Goal: Information Seeking & Learning: Learn about a topic

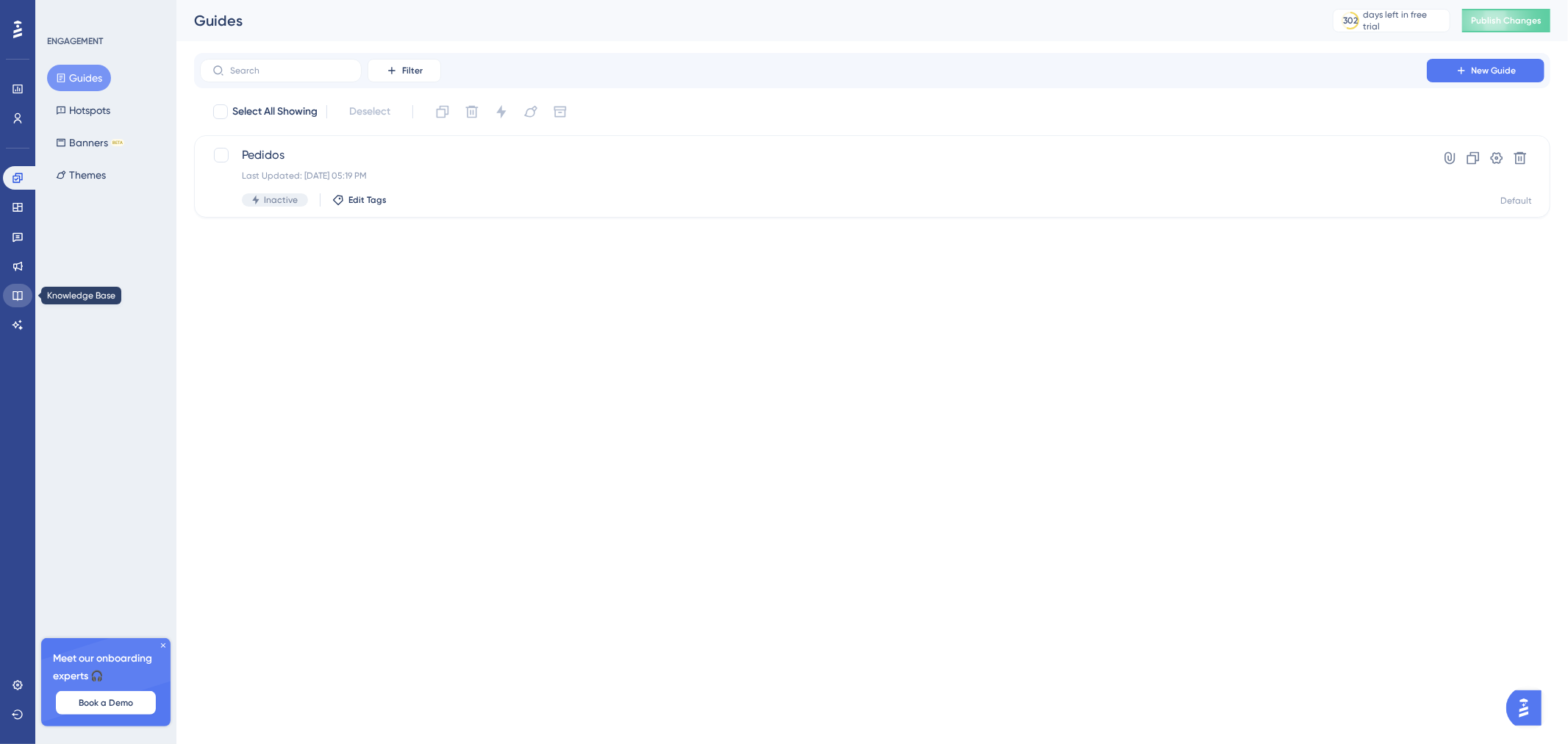
click at [16, 290] on icon at bounding box center [17, 295] width 12 height 12
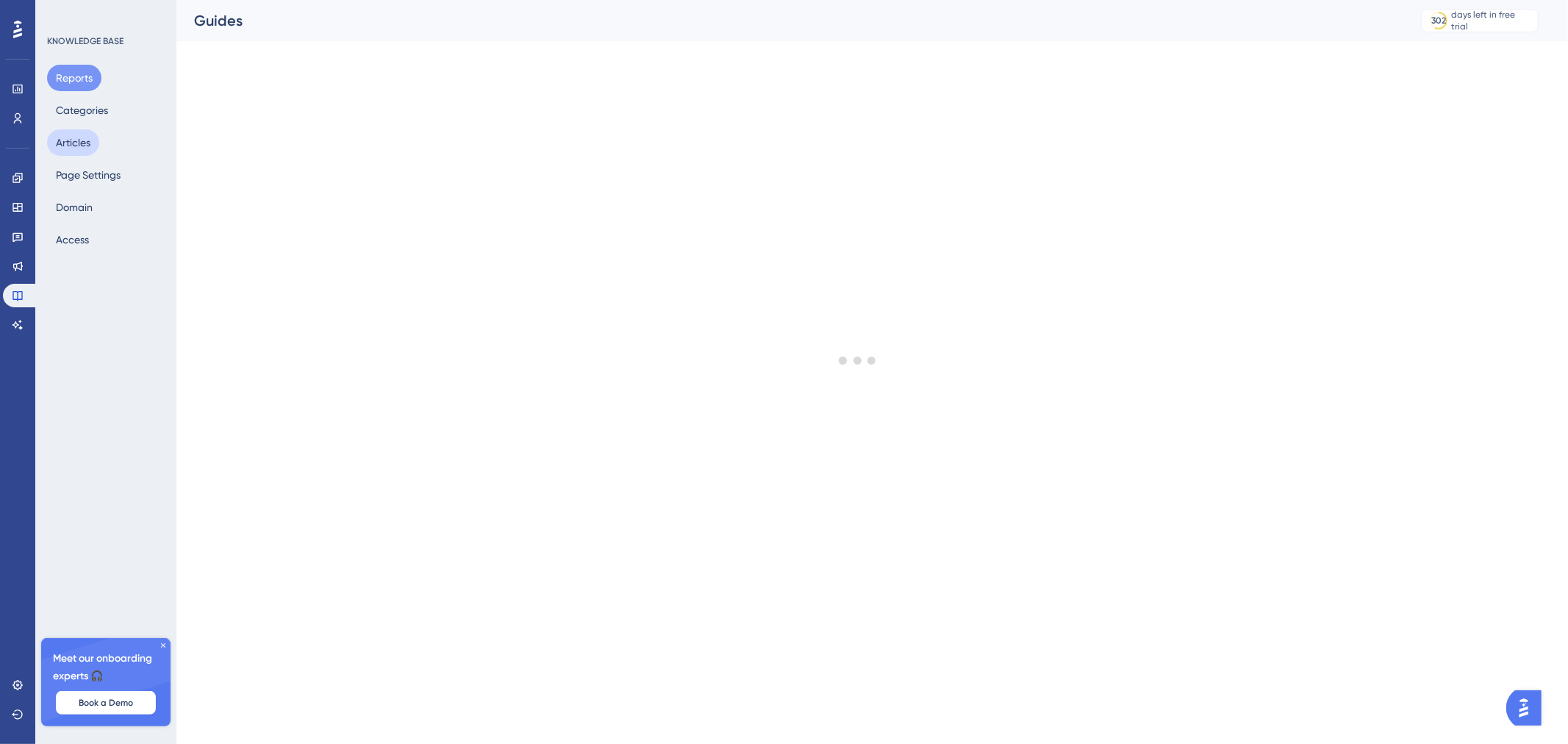
click at [87, 144] on button "Articles" at bounding box center [73, 143] width 52 height 26
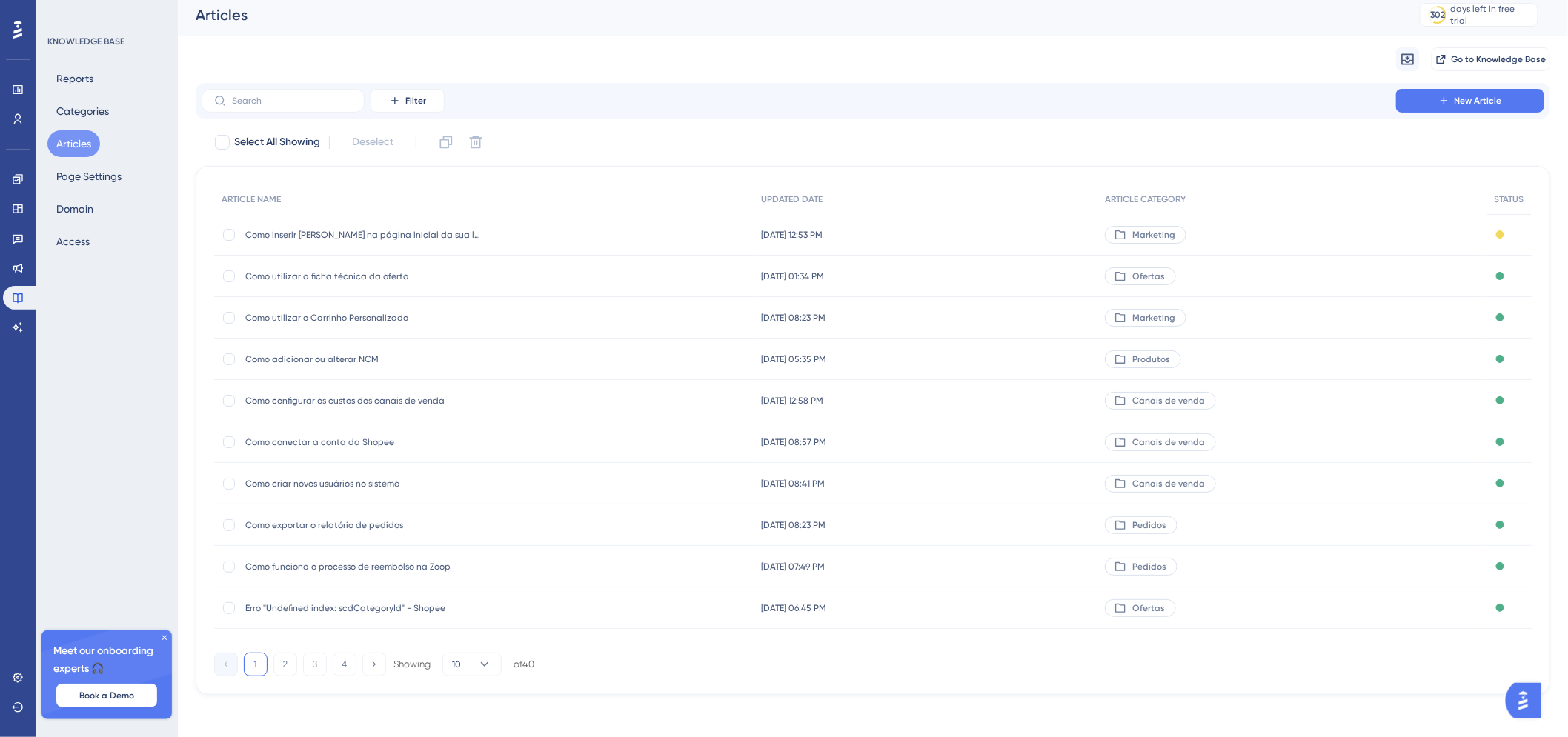
scroll to position [10, 0]
click at [23, 167] on link at bounding box center [18, 179] width 30 height 24
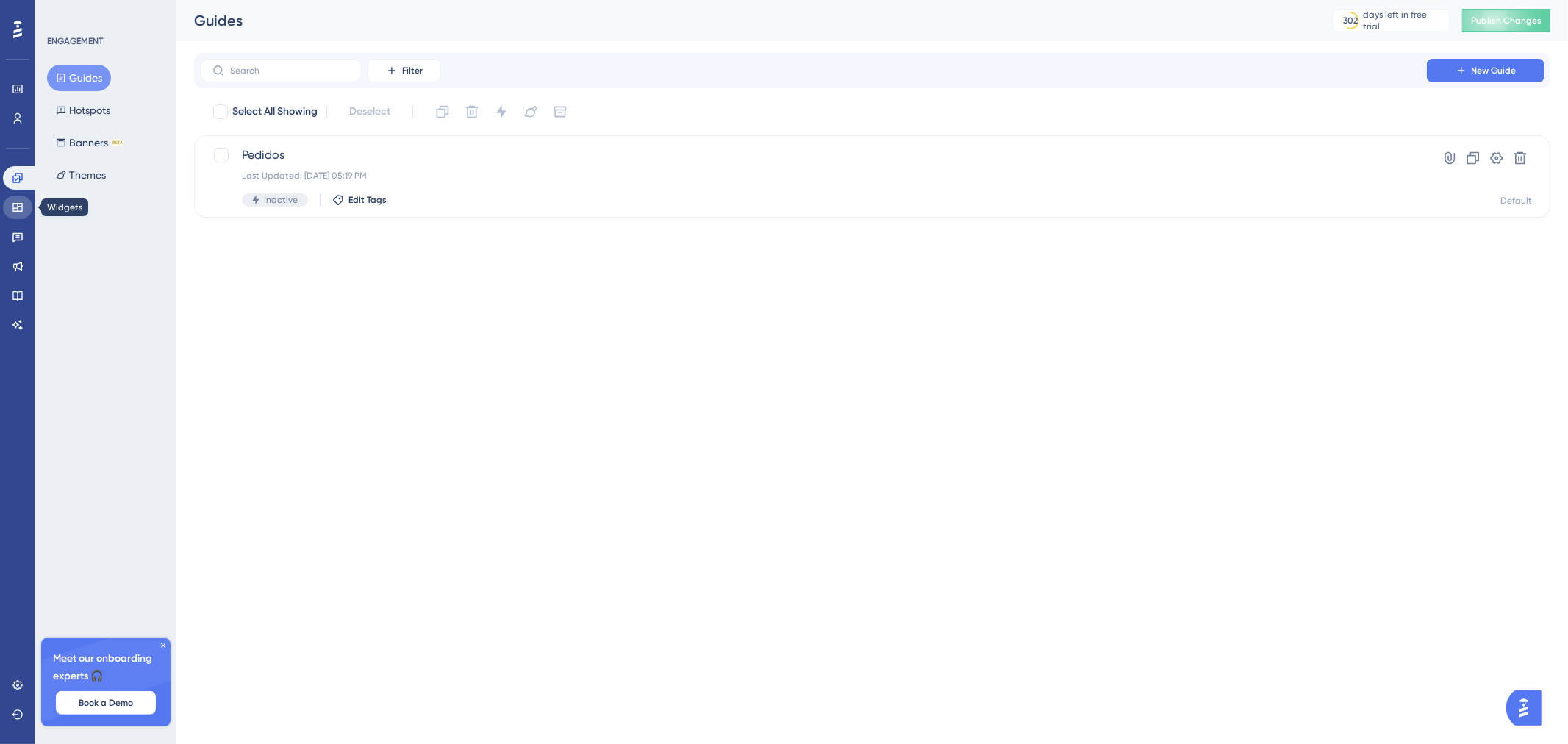
click at [21, 206] on icon at bounding box center [17, 207] width 10 height 9
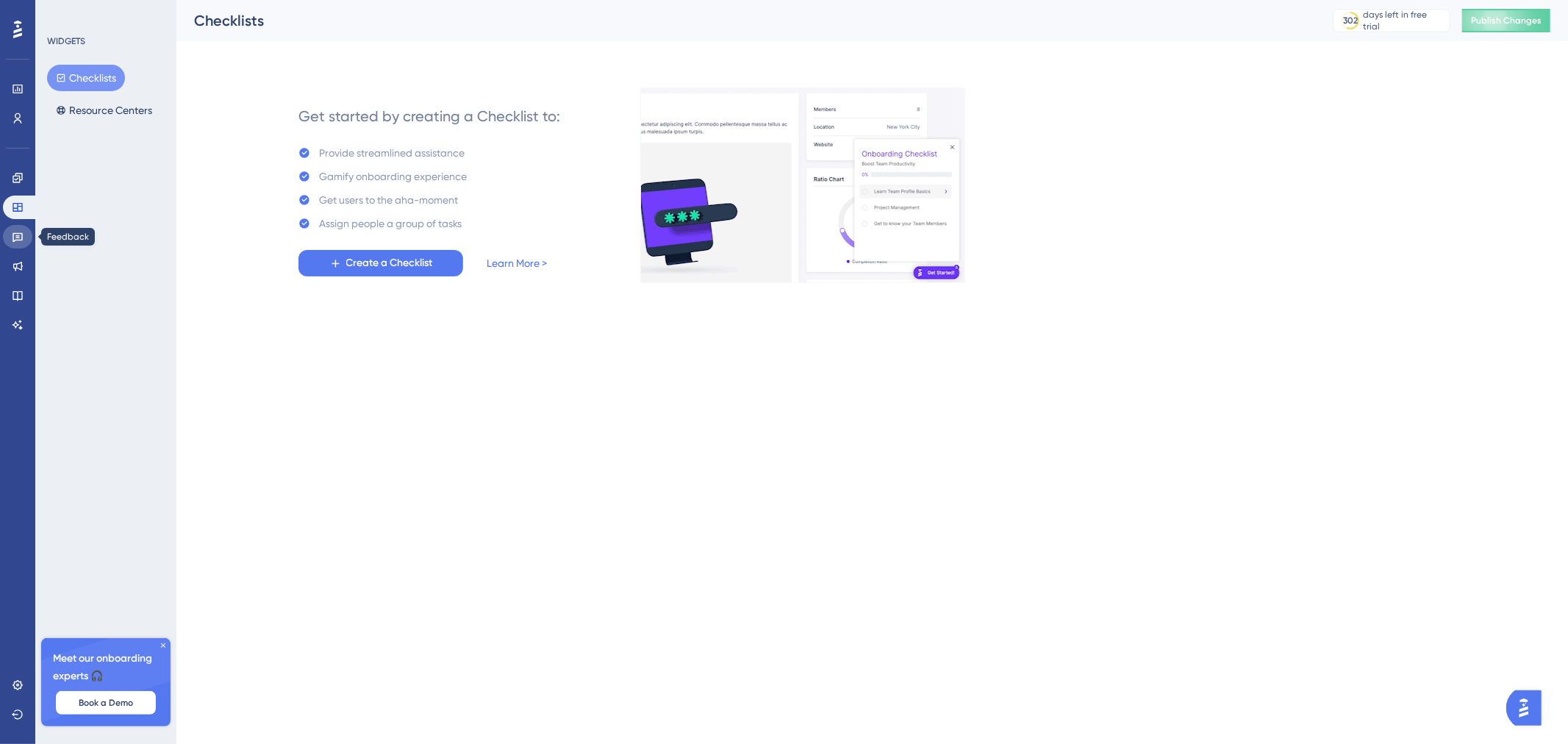
click at [20, 229] on link at bounding box center [18, 237] width 30 height 24
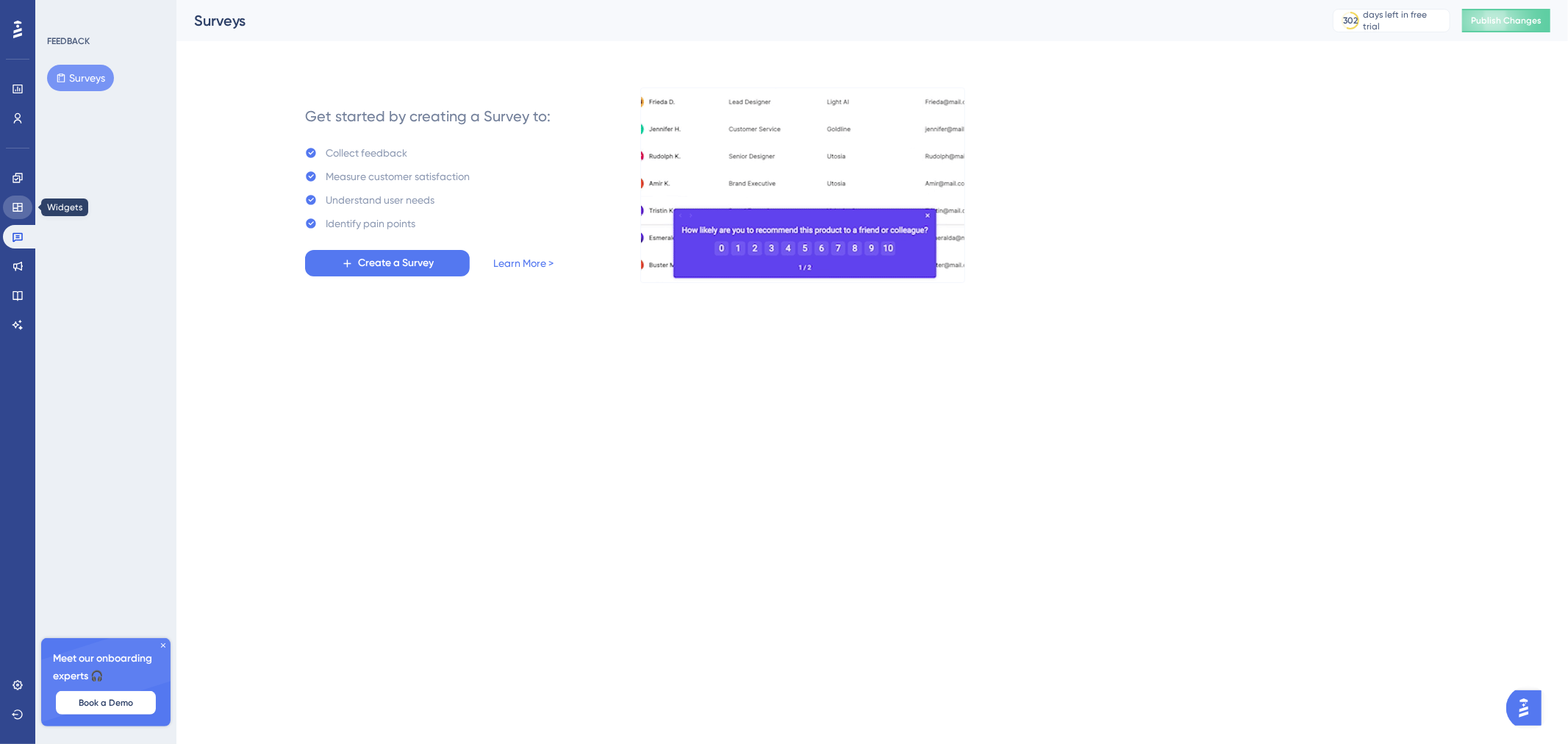
click at [25, 209] on link at bounding box center [18, 207] width 30 height 24
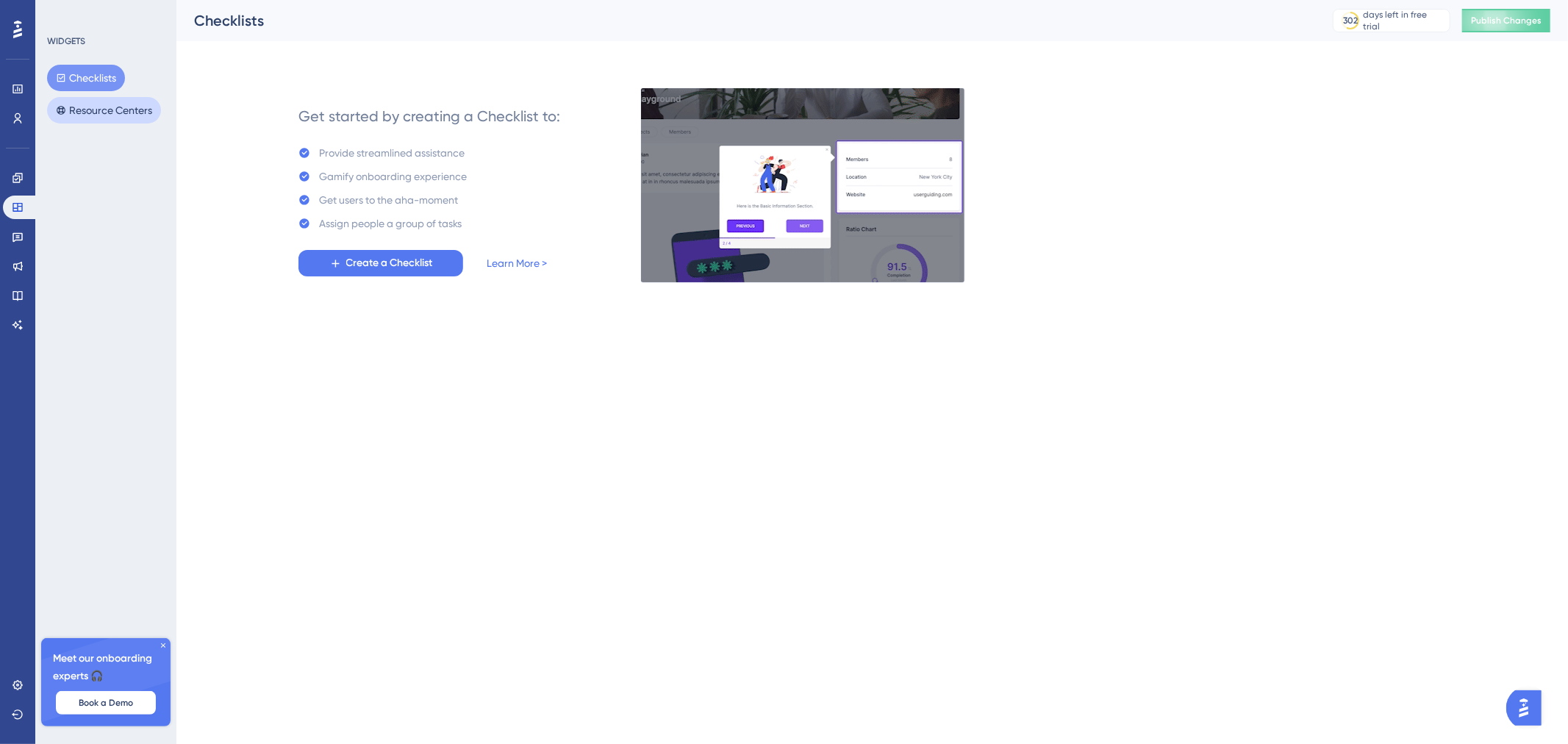
click at [109, 115] on button "Resource Centers" at bounding box center [104, 111] width 114 height 26
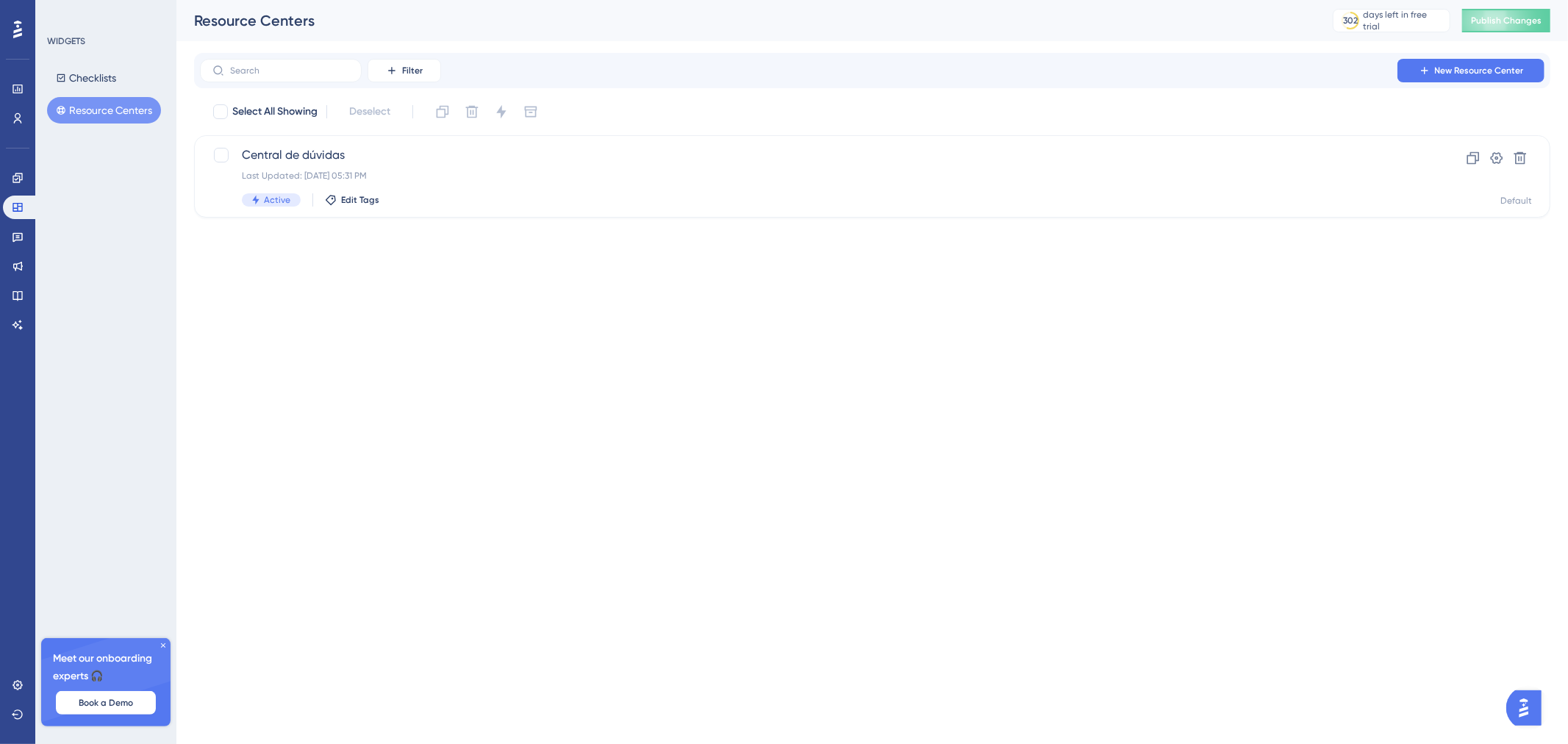
click at [33, 233] on div "Performance Users Engagement Widgets Feedback Product Updates Knowledge Base AI…" at bounding box center [17, 372] width 35 height 744
click at [24, 240] on link at bounding box center [18, 237] width 30 height 24
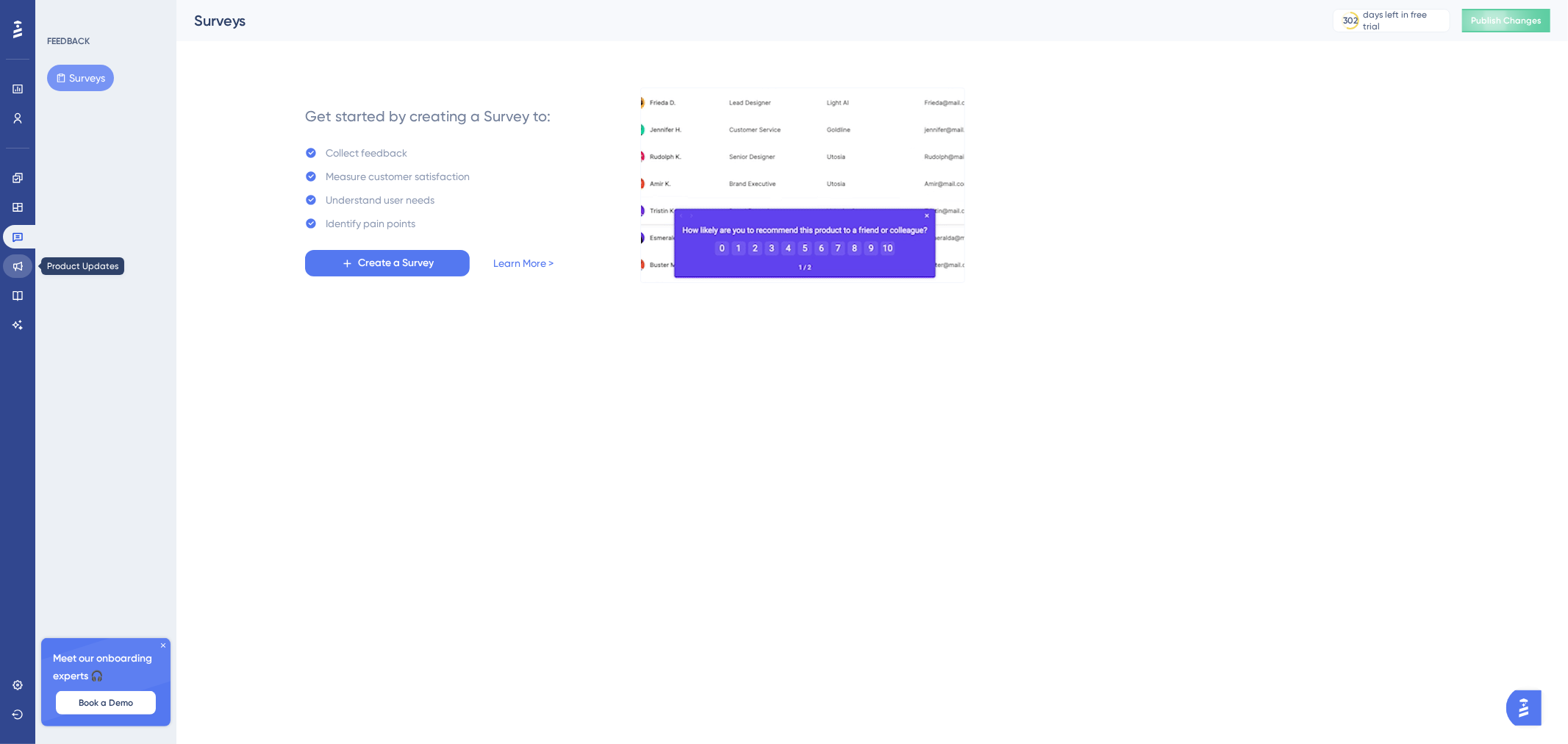
click at [21, 266] on icon at bounding box center [18, 266] width 10 height 10
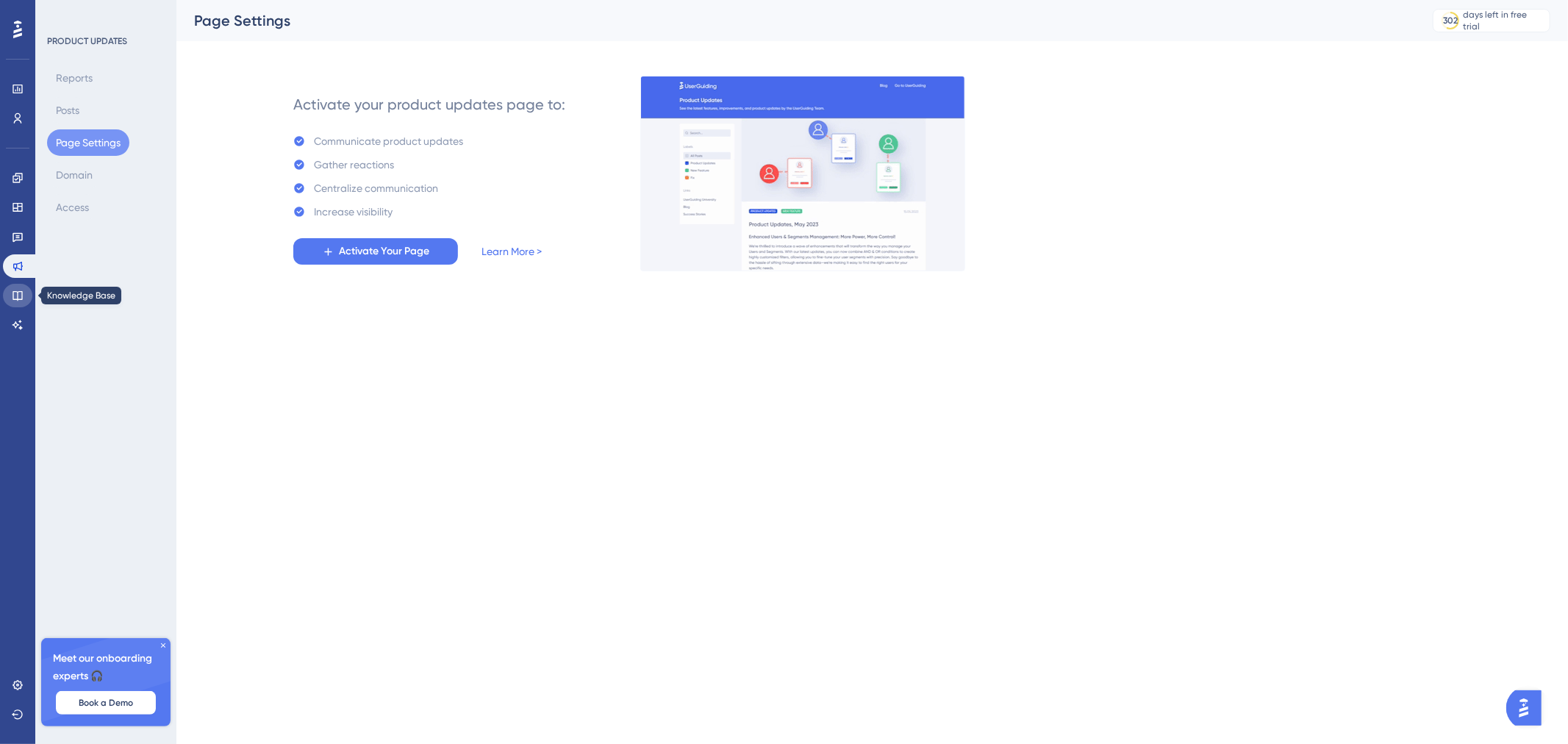
click at [18, 294] on icon at bounding box center [17, 295] width 12 height 12
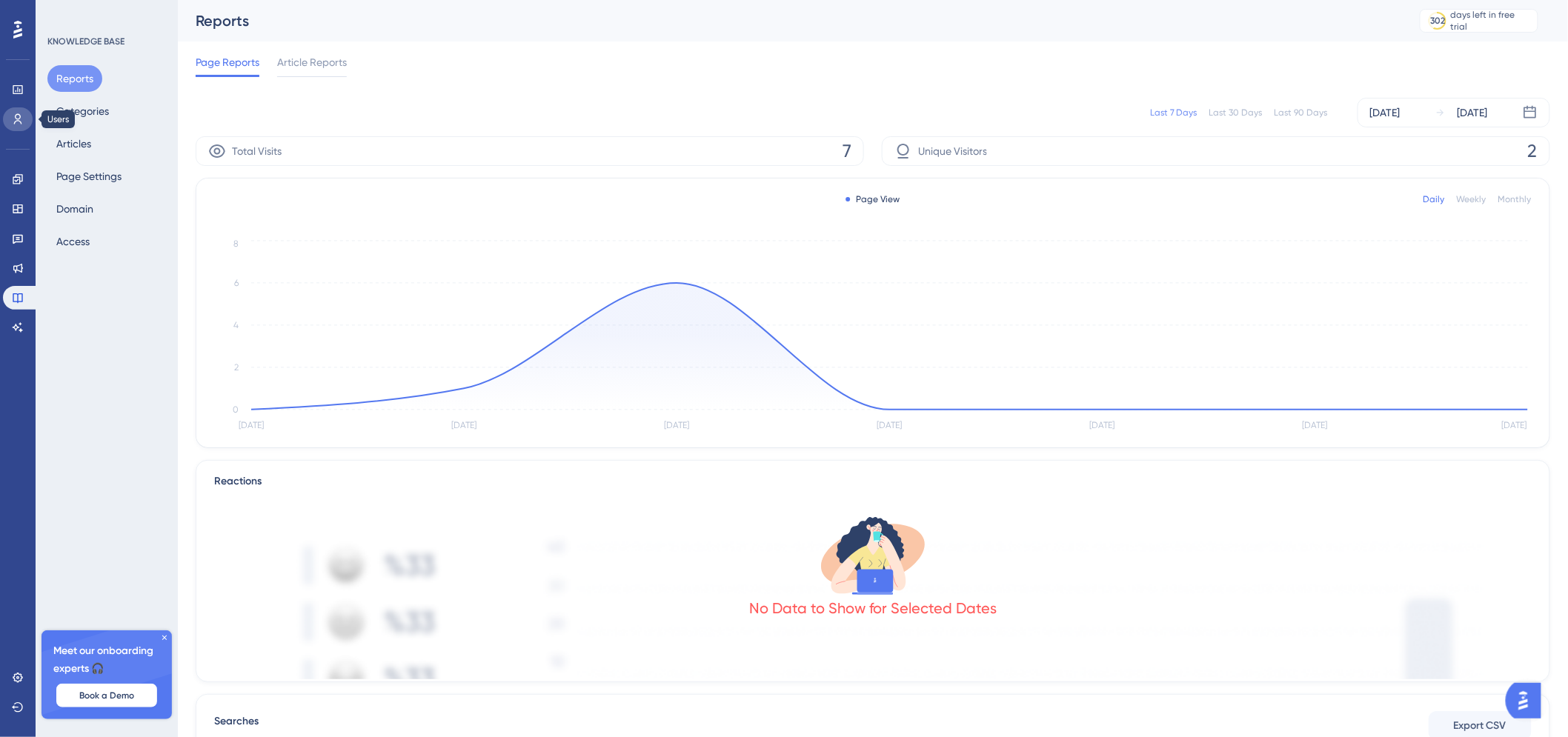
click at [13, 112] on link at bounding box center [18, 119] width 30 height 24
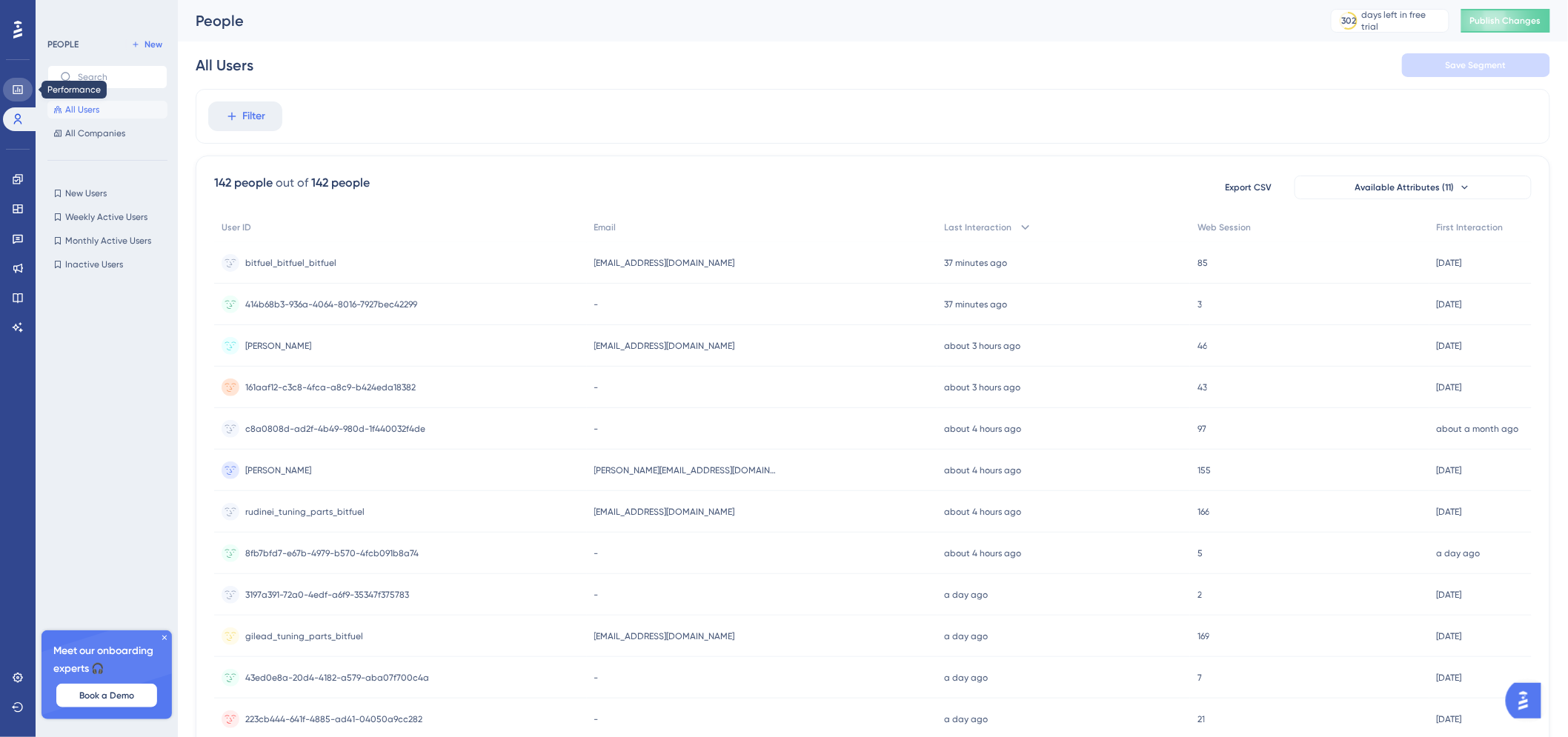
click at [17, 87] on icon at bounding box center [17, 89] width 10 height 9
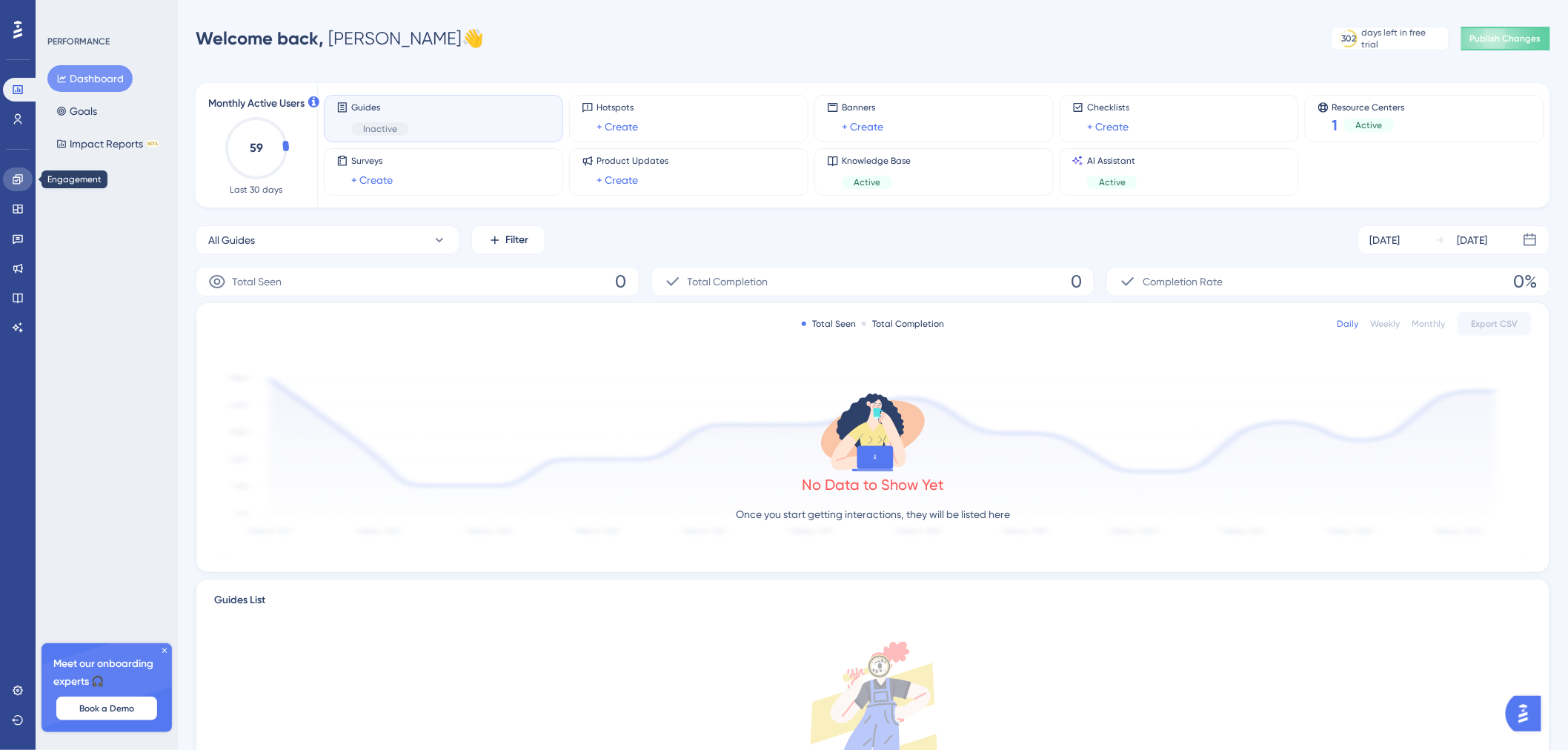
click at [19, 184] on icon at bounding box center [17, 180] width 12 height 12
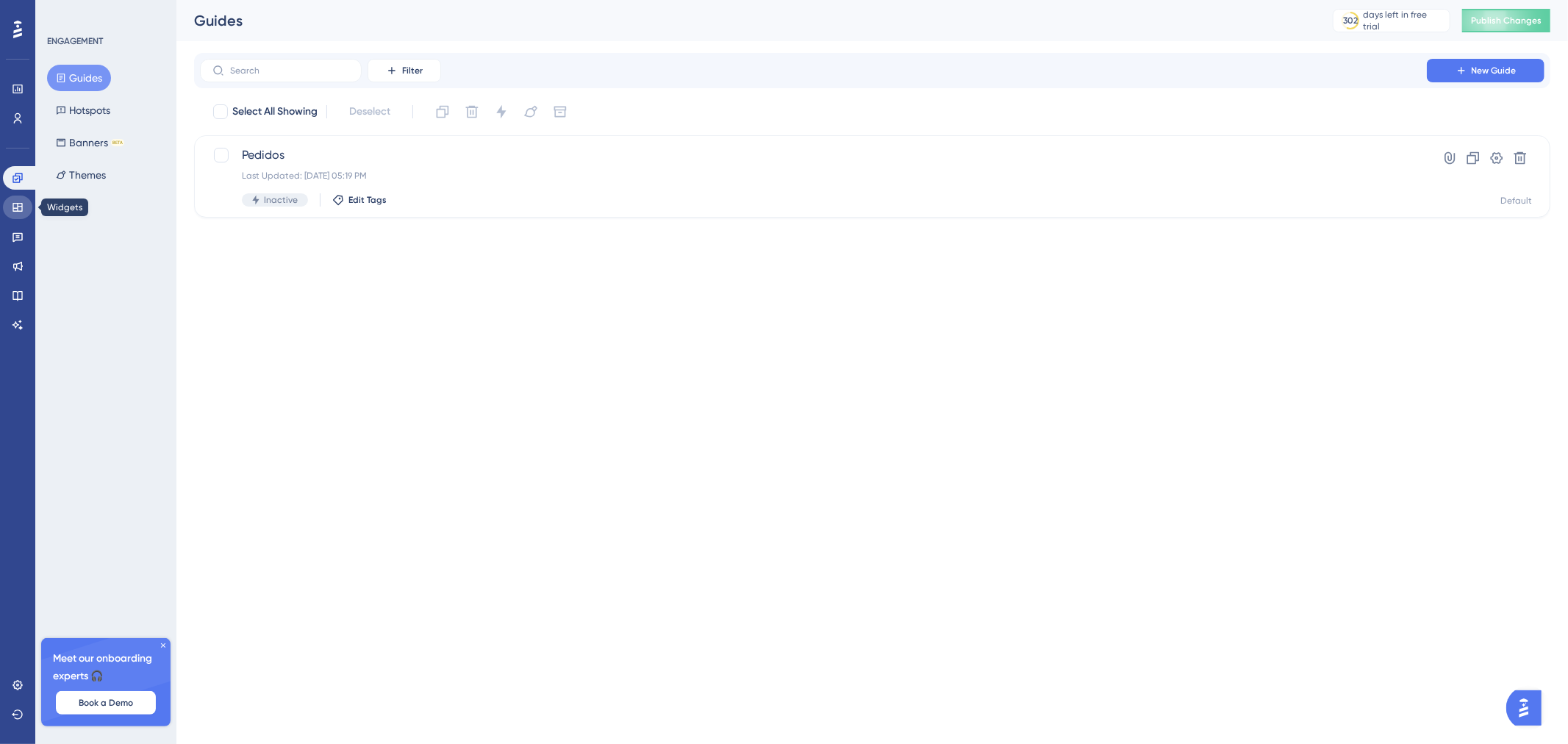
click at [20, 206] on icon at bounding box center [17, 207] width 10 height 9
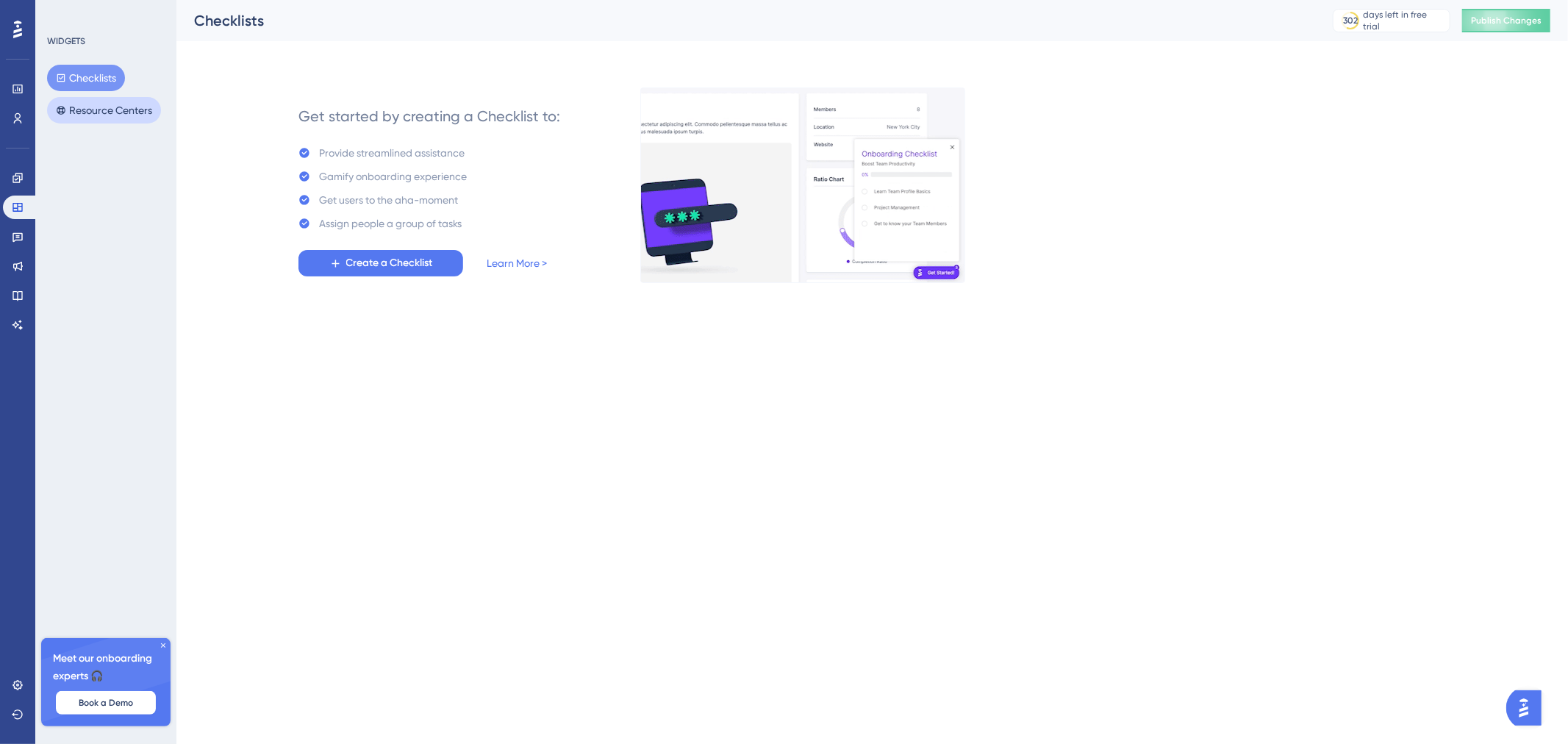
click at [92, 106] on button "Resource Centers" at bounding box center [104, 111] width 114 height 26
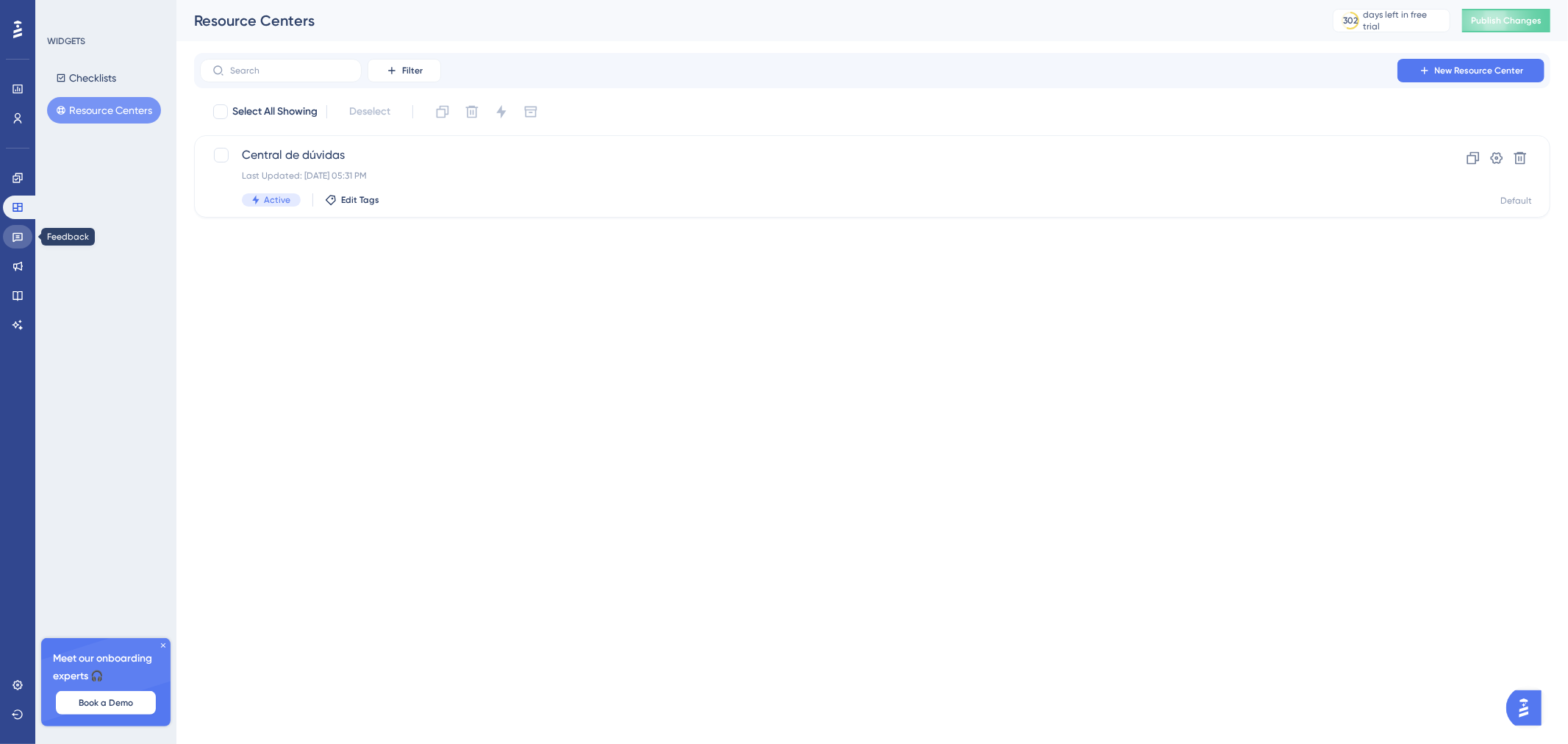
click at [19, 240] on icon at bounding box center [17, 238] width 10 height 10
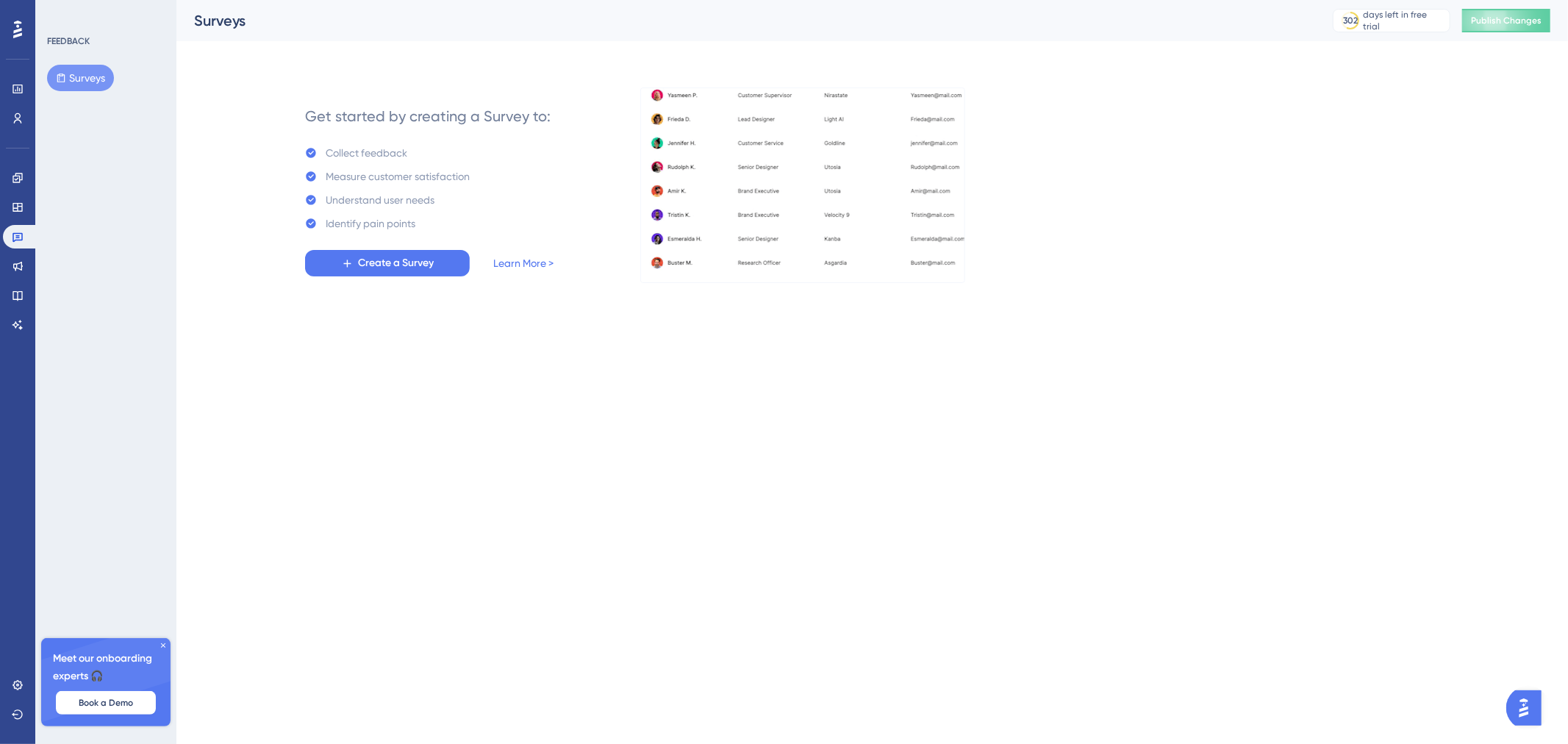
click at [18, 280] on div "Engagement Widgets Feedback Product Updates Knowledge Base AI Assistant" at bounding box center [18, 251] width 30 height 171
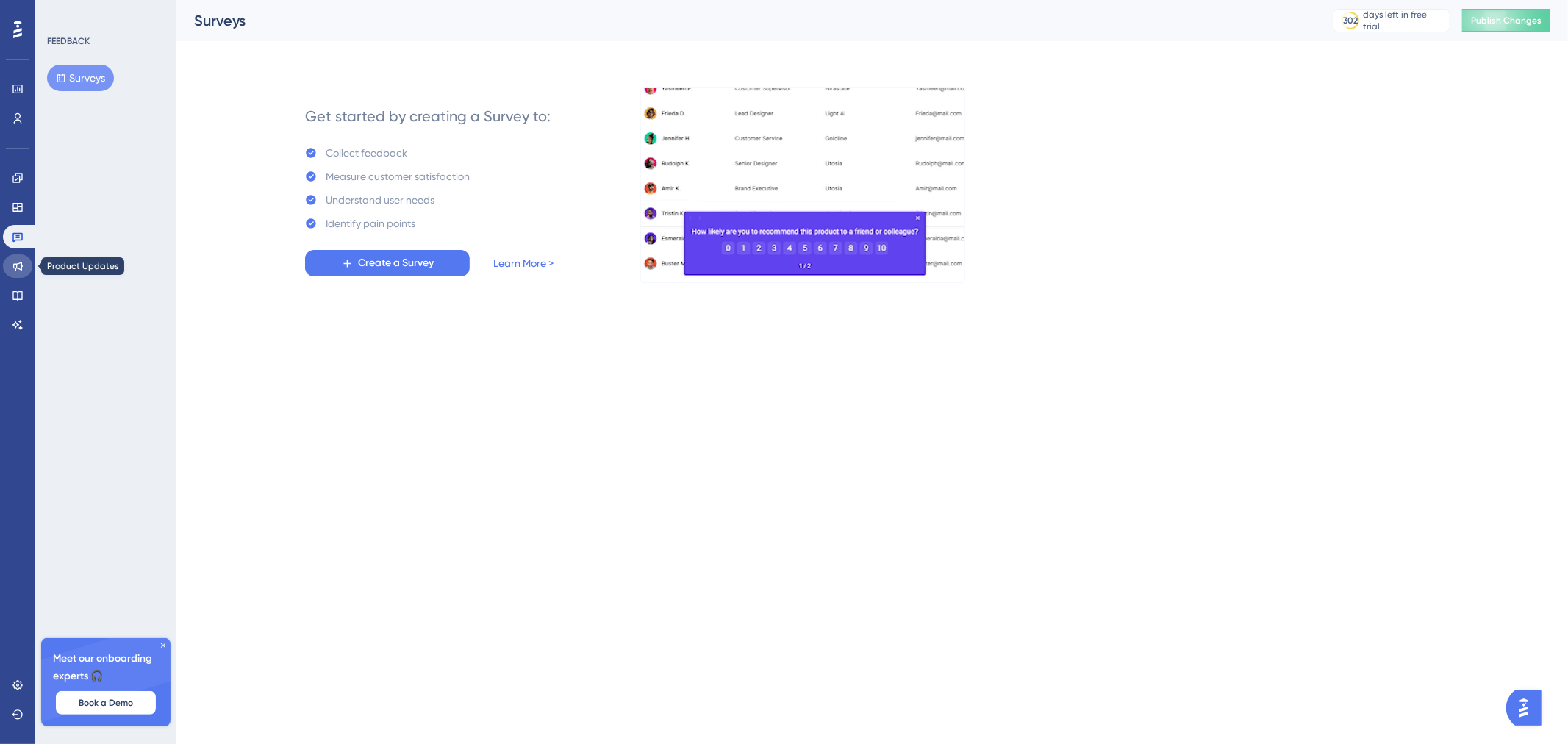
click at [20, 273] on link at bounding box center [18, 266] width 30 height 24
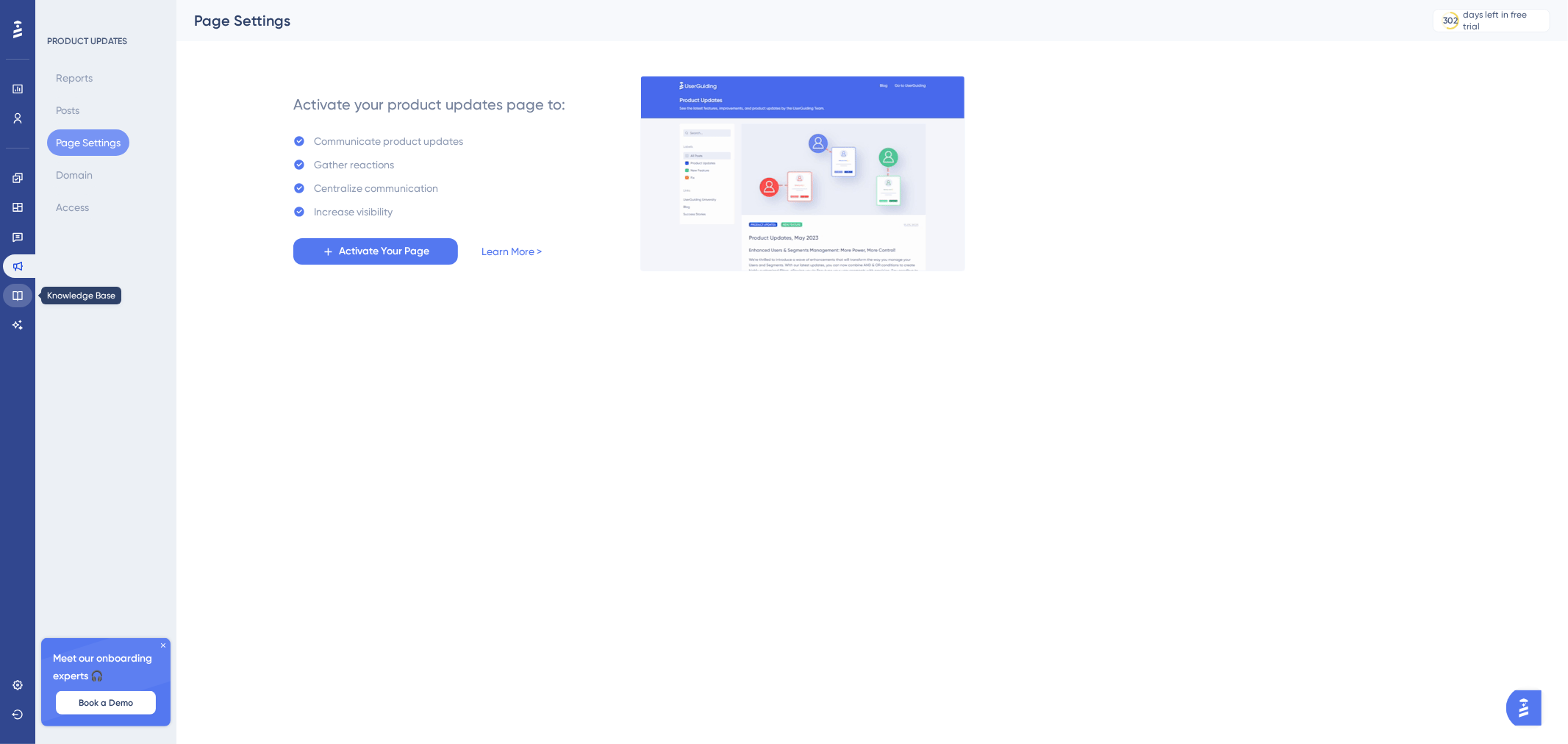
click at [19, 290] on icon at bounding box center [17, 295] width 12 height 12
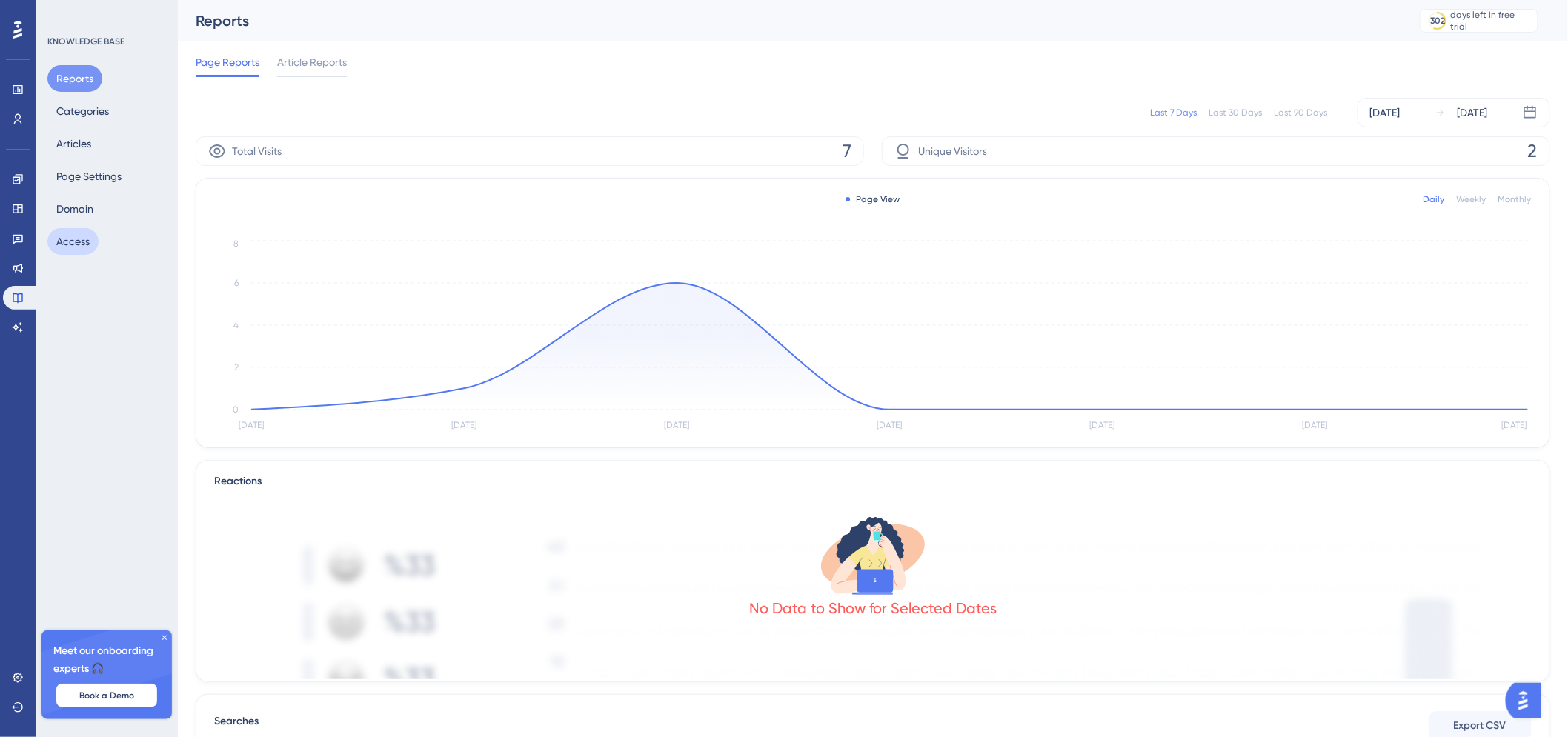
click at [62, 240] on button "Access" at bounding box center [72, 241] width 51 height 27
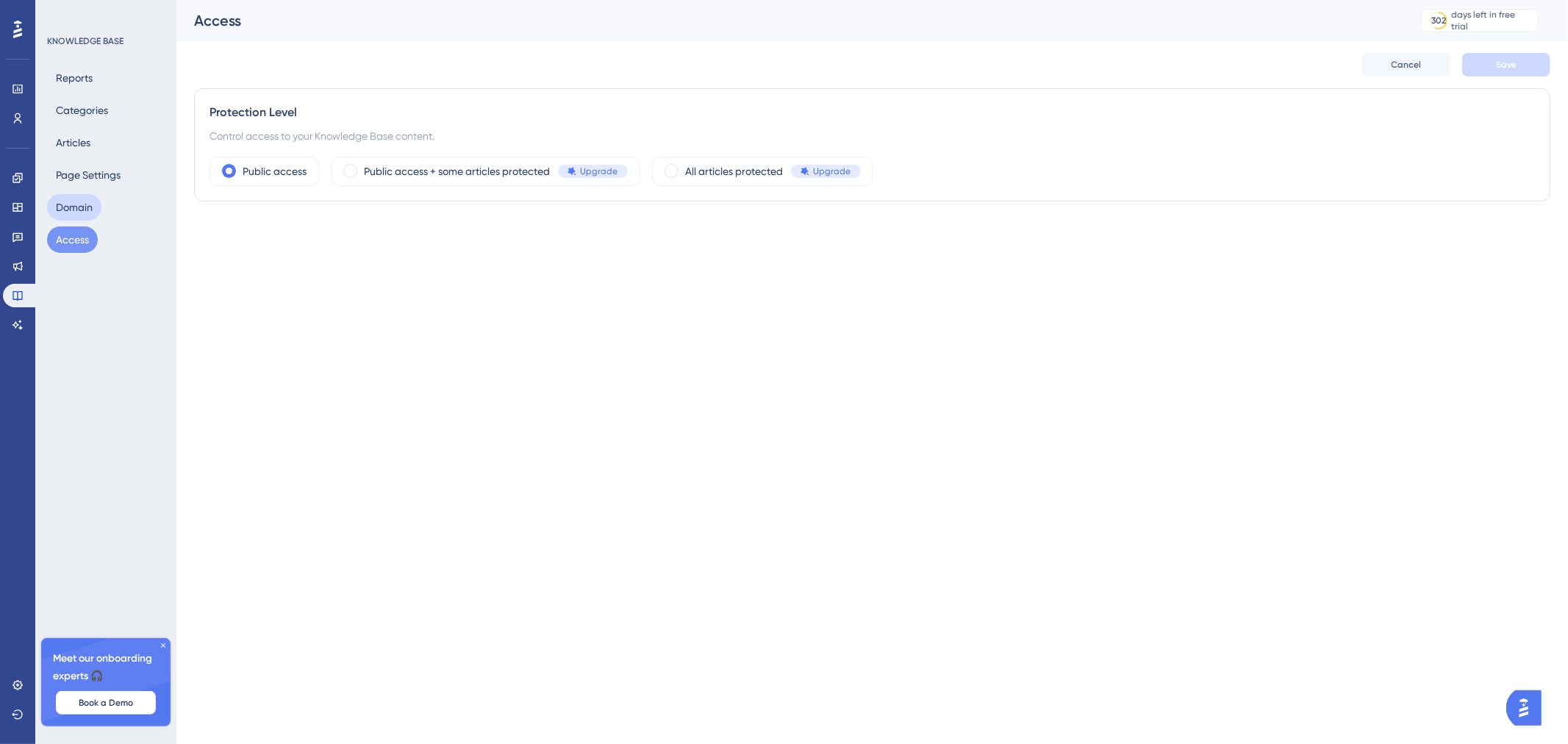
click at [70, 195] on button "Domain" at bounding box center [74, 207] width 54 height 26
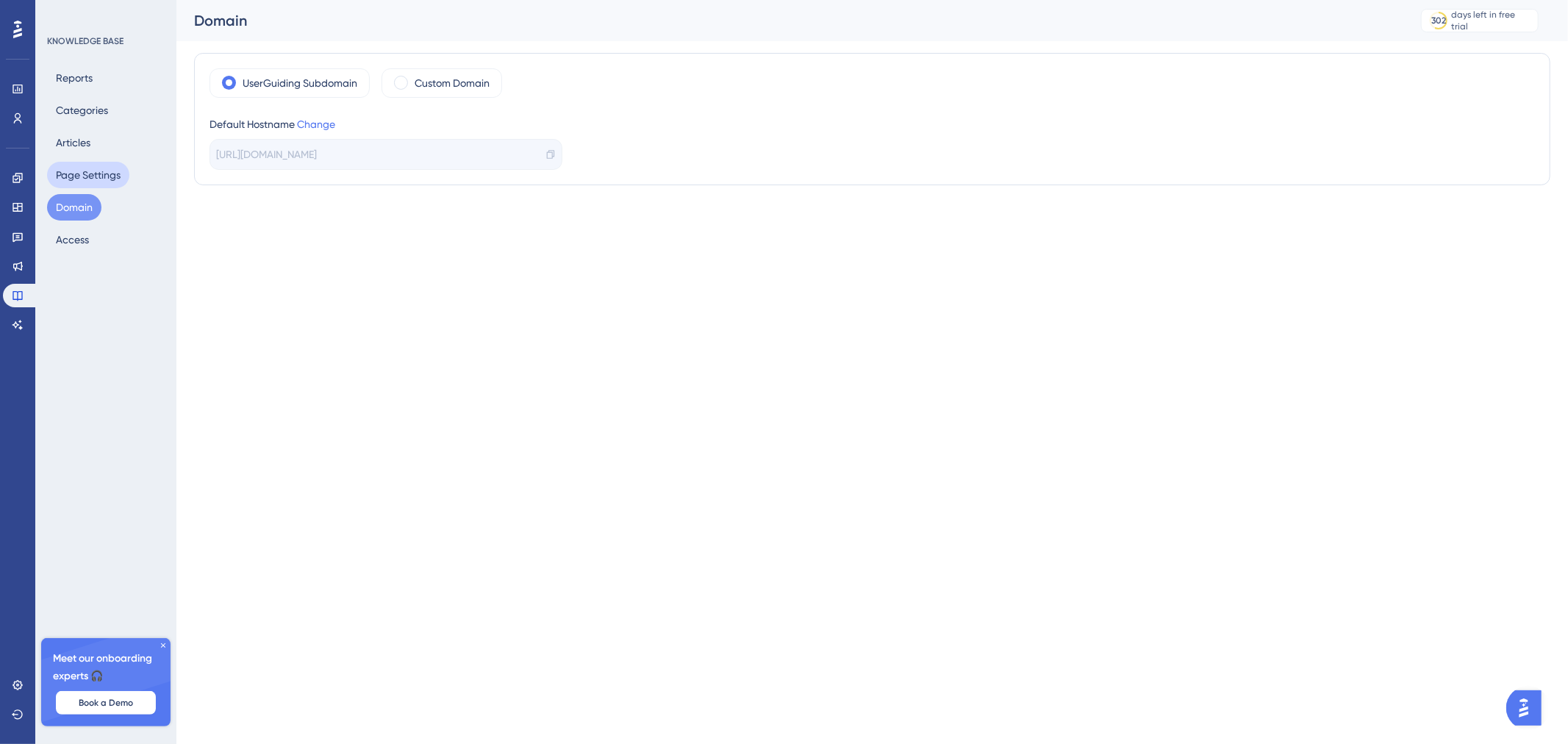
click at [78, 163] on button "Page Settings" at bounding box center [88, 175] width 82 height 26
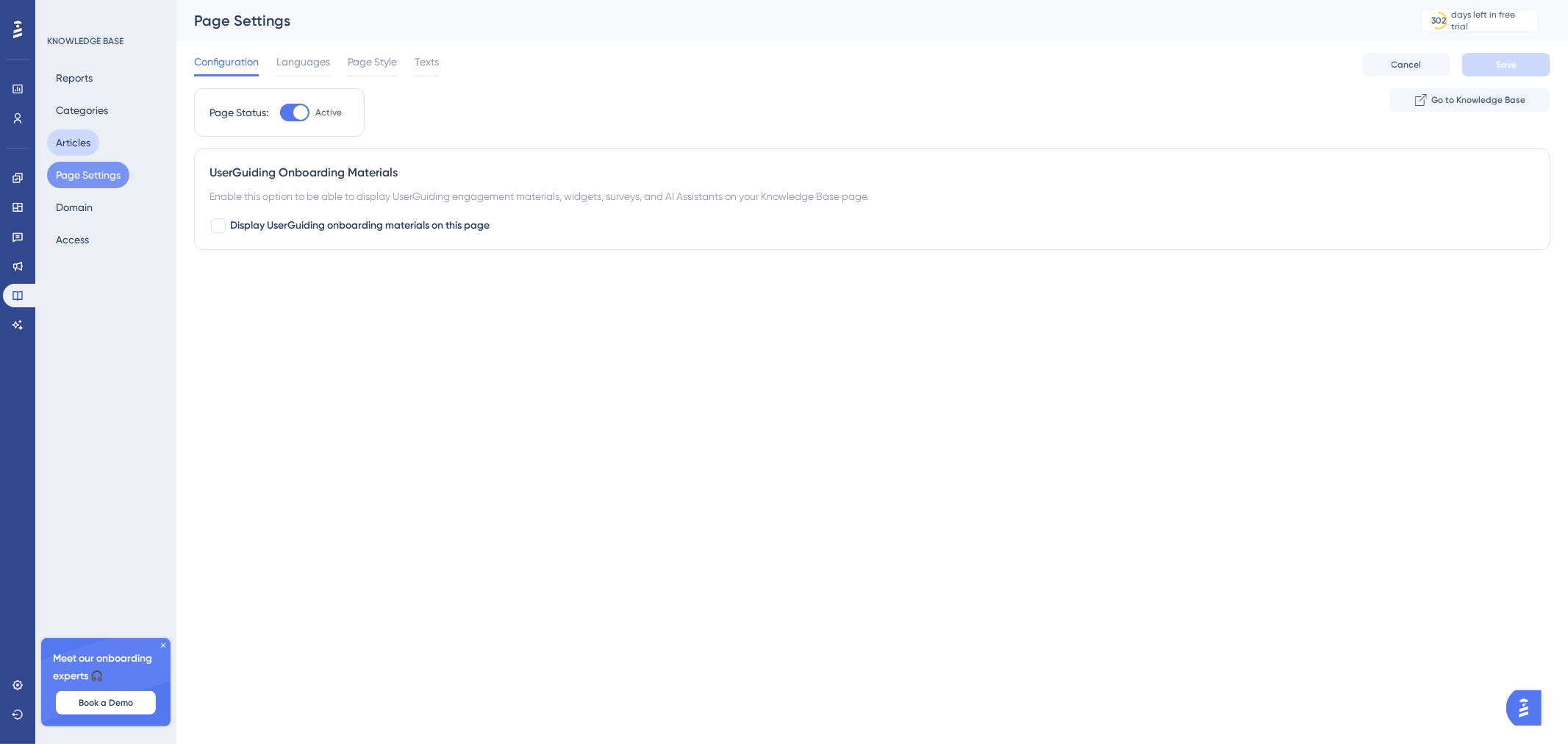
click at [78, 143] on button "Articles" at bounding box center [73, 143] width 52 height 26
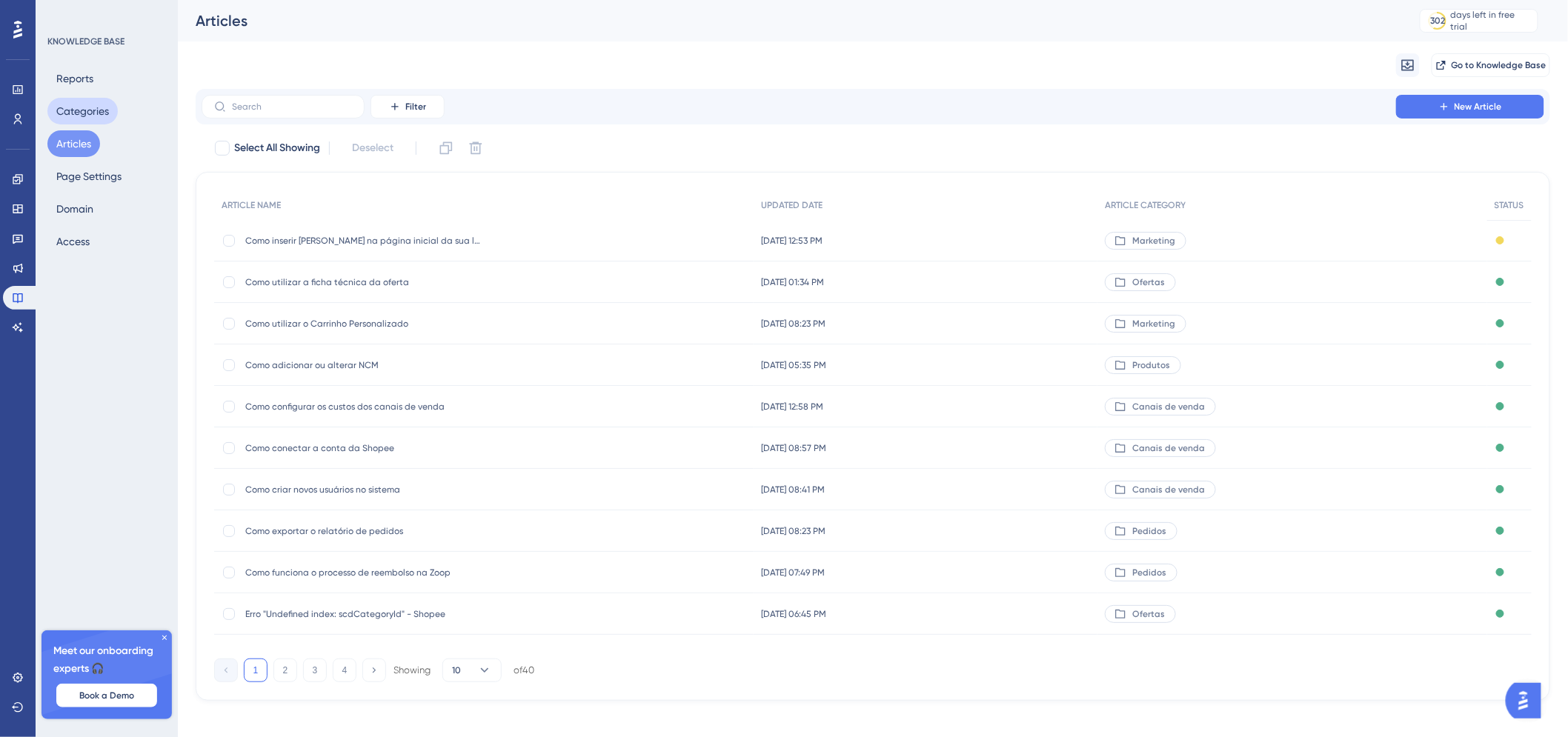
click at [89, 112] on button "Categories" at bounding box center [82, 111] width 71 height 27
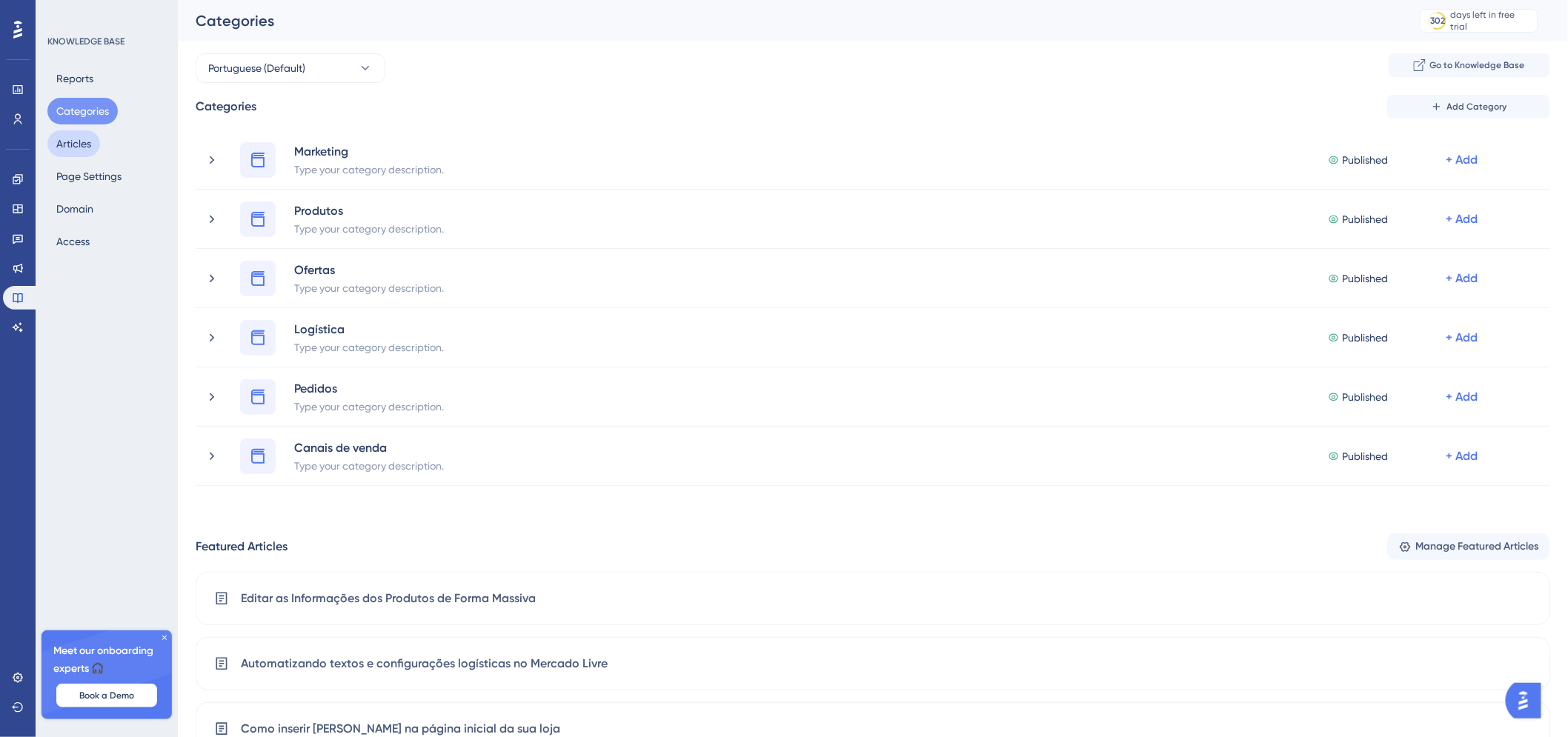
click at [76, 150] on button "Articles" at bounding box center [73, 144] width 52 height 27
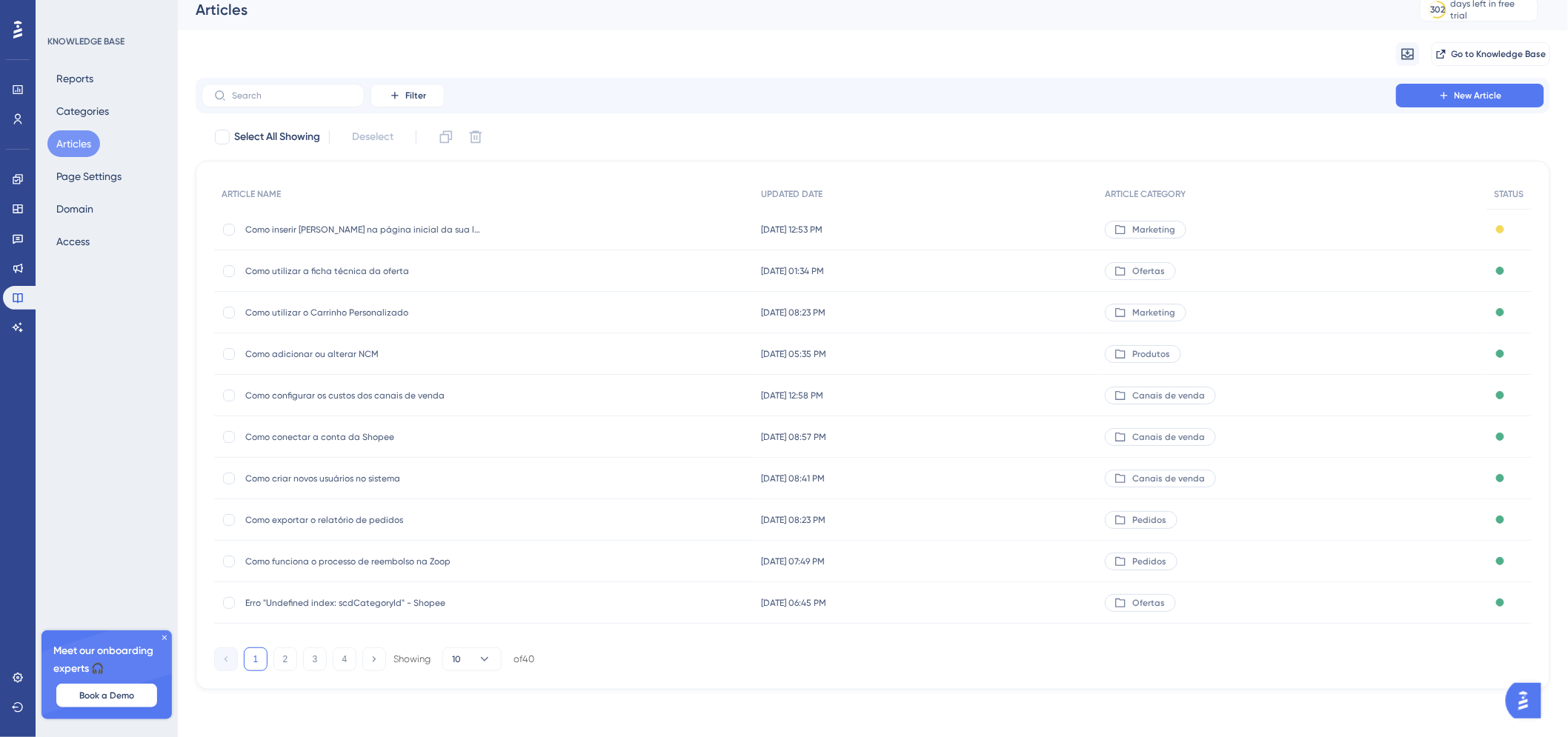
scroll to position [23, 0]
click at [59, 101] on button "Categories" at bounding box center [82, 111] width 71 height 27
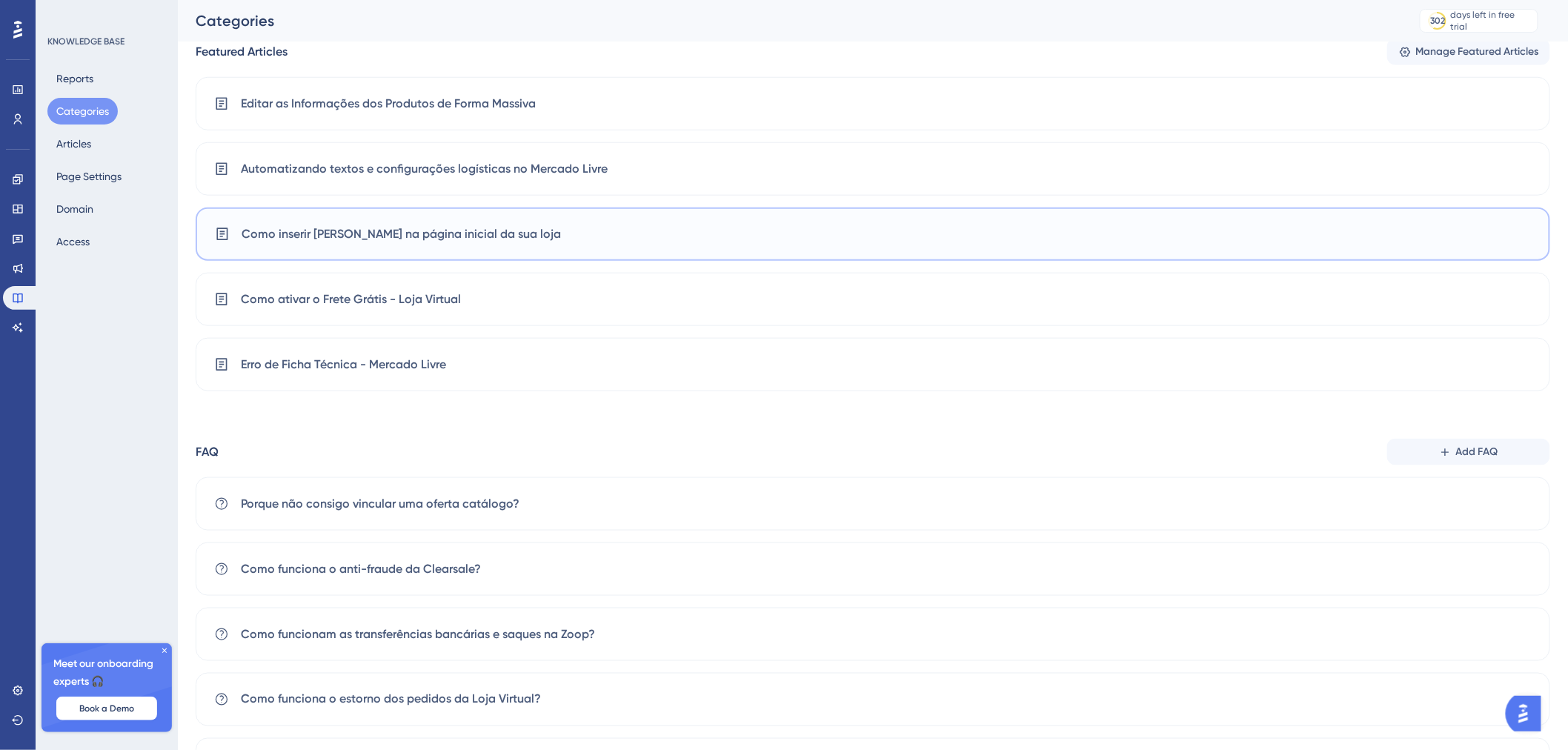
scroll to position [713, 0]
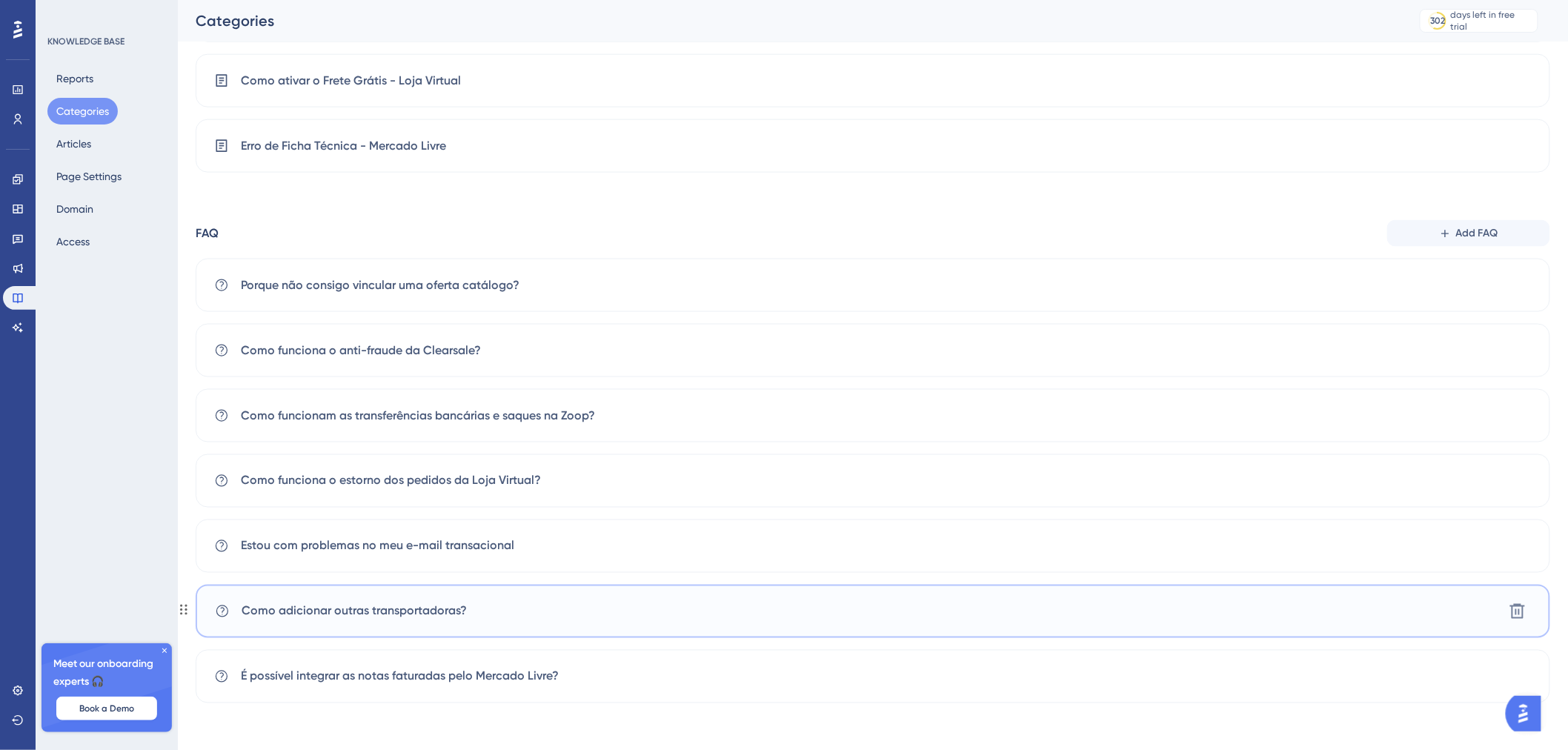
click at [510, 609] on div "Como adicionar outras transportadoras? [GEOGRAPHIC_DATA]" at bounding box center [872, 611] width 1354 height 53
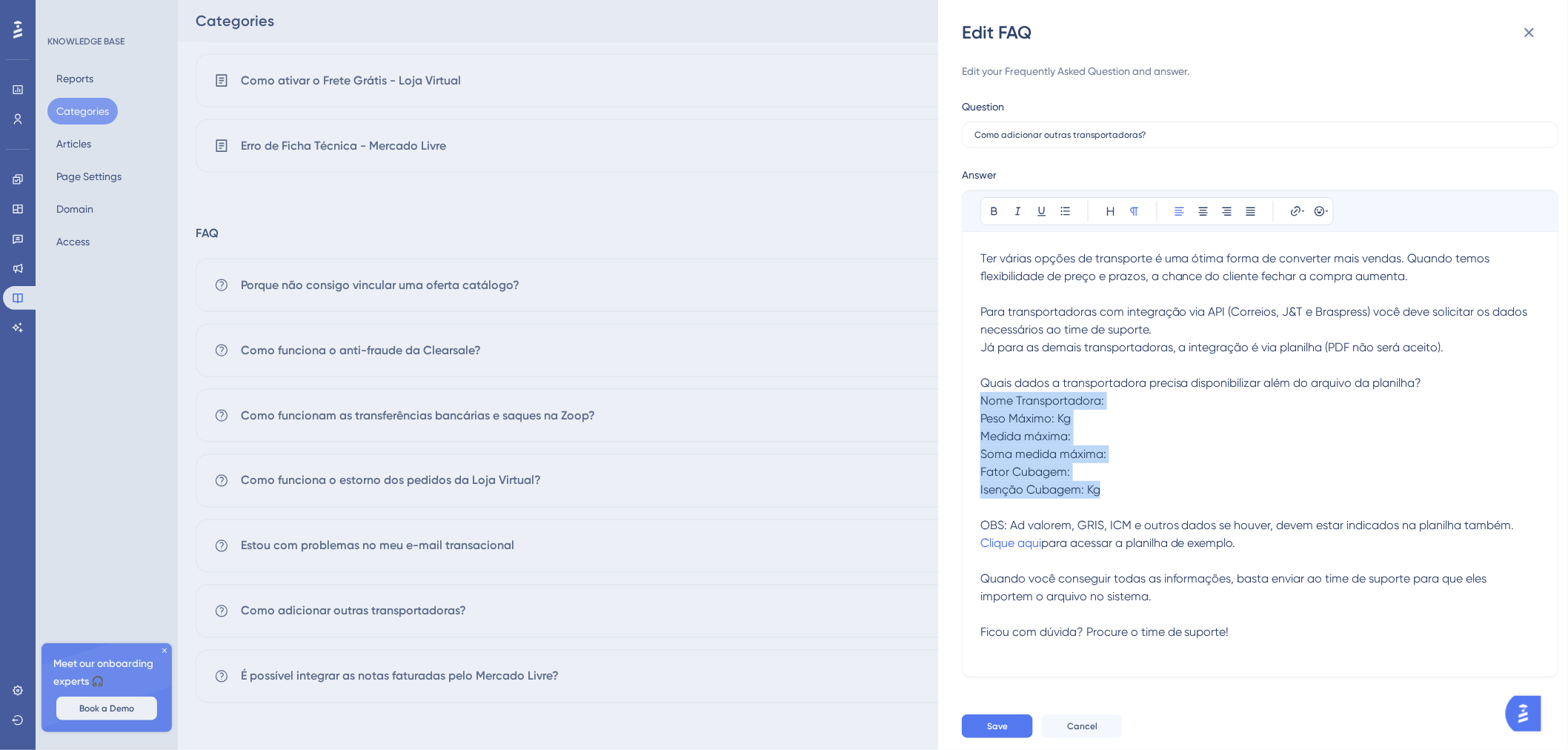
drag, startPoint x: 984, startPoint y: 398, endPoint x: 1156, endPoint y: 491, distance: 195.5
click at [1156, 491] on div "Ter várias opções de transporte é uma ótima forma de converter mais vendas. Qua…" at bounding box center [1260, 454] width 560 height 409
copy div "Nome Transportadora: Peso Máximo: Kg Medida máxima: Soma medida máxima: Fator C…"
